Goal: Task Accomplishment & Management: Use online tool/utility

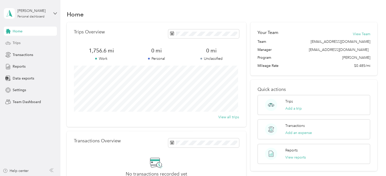
click at [15, 44] on span "Trips" at bounding box center [17, 42] width 8 height 5
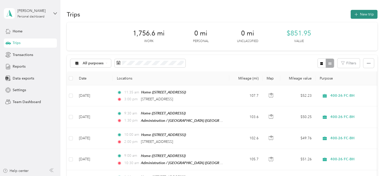
click at [356, 15] on icon "button" at bounding box center [356, 15] width 6 height 6
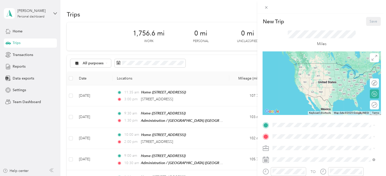
click at [290, 73] on div "Home [STREET_ADDRESS]" at bounding box center [298, 68] width 32 height 11
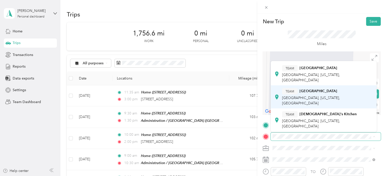
scroll to position [51, 0]
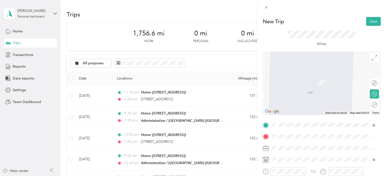
click at [316, 119] on span "[GEOGRAPHIC_DATA], [US_STATE], [GEOGRAPHIC_DATA]" at bounding box center [311, 124] width 58 height 10
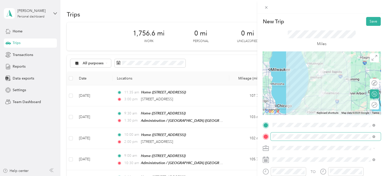
scroll to position [25, 0]
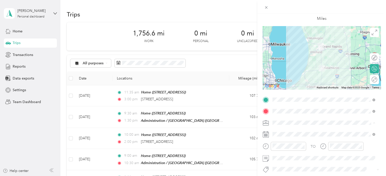
click at [289, 150] on li "311-26 Adopt-BH" at bounding box center [324, 149] width 106 height 9
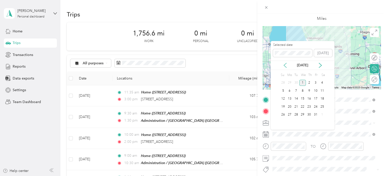
click at [285, 64] on icon at bounding box center [285, 65] width 5 height 5
click at [296, 107] on div "23" at bounding box center [296, 106] width 7 height 6
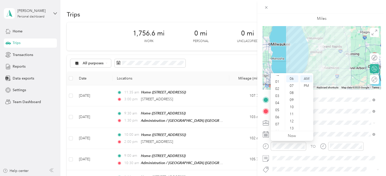
scroll to position [0, 0]
click at [278, 86] on div "01" at bounding box center [278, 85] width 12 height 7
click at [291, 78] on div "00" at bounding box center [292, 78] width 12 height 7
click at [330, 128] on div "TO Add photo" at bounding box center [322, 157] width 118 height 122
click at [308, 87] on div "PM" at bounding box center [306, 85] width 12 height 7
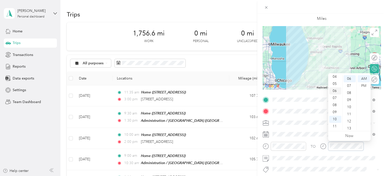
scroll to position [5, 0]
click at [336, 96] on div "03" at bounding box center [335, 94] width 12 height 7
click at [349, 79] on div "00" at bounding box center [349, 78] width 12 height 7
click at [363, 86] on div "PM" at bounding box center [364, 85] width 12 height 7
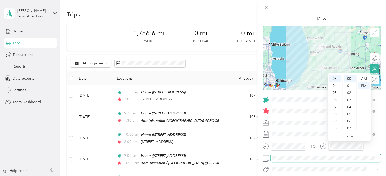
click at [323, 161] on span at bounding box center [326, 158] width 110 height 8
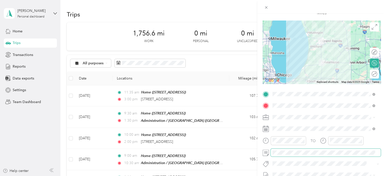
scroll to position [25, 0]
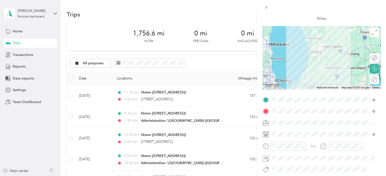
click at [377, 80] on div "Round trip" at bounding box center [377, 79] width 0 height 5
click at [368, 77] on div at bounding box center [372, 79] width 11 height 5
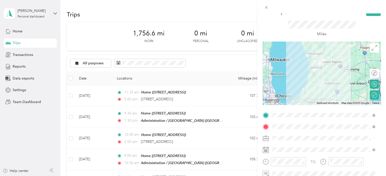
scroll to position [0, 0]
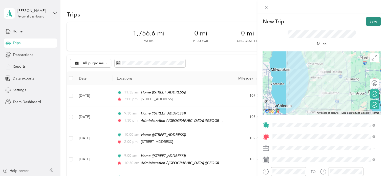
click at [369, 22] on button "Save" at bounding box center [373, 21] width 15 height 9
